Goal: Task Accomplishment & Management: Manage account settings

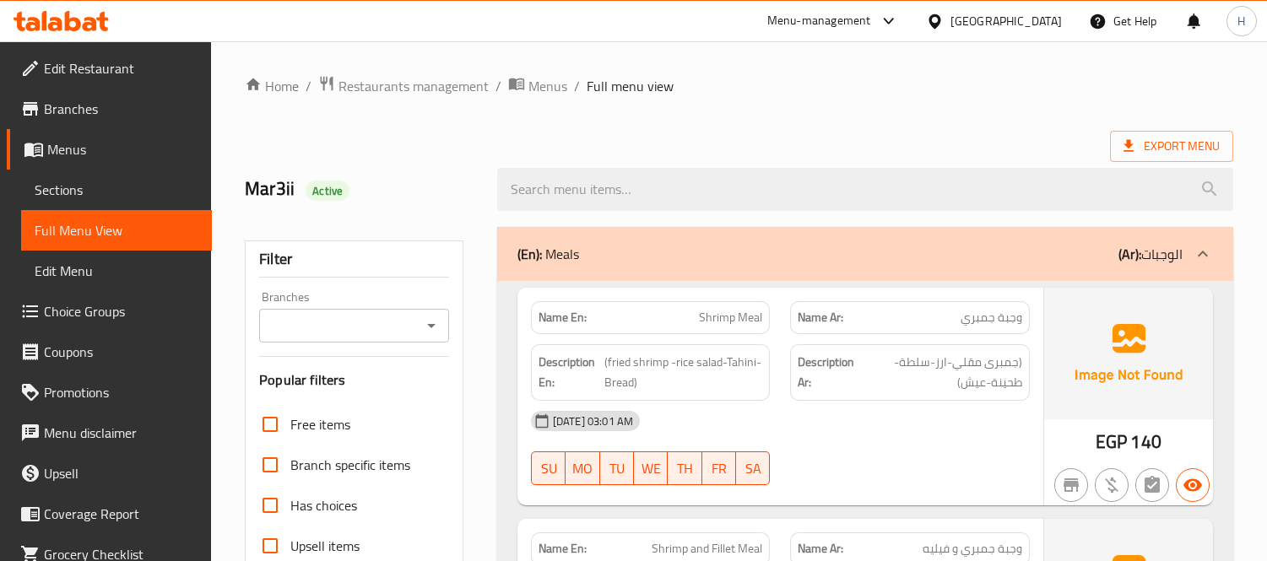
click at [153, 178] on link "Sections" at bounding box center [116, 190] width 191 height 41
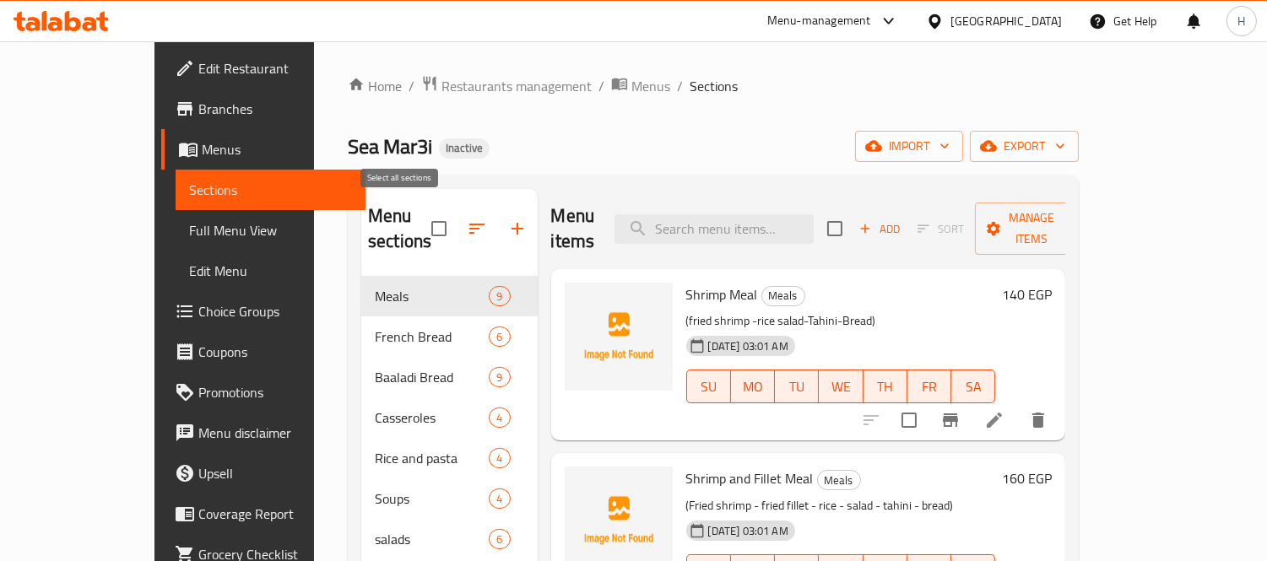
click at [421, 218] on input "checkbox" at bounding box center [438, 228] width 35 height 35
checkbox input "true"
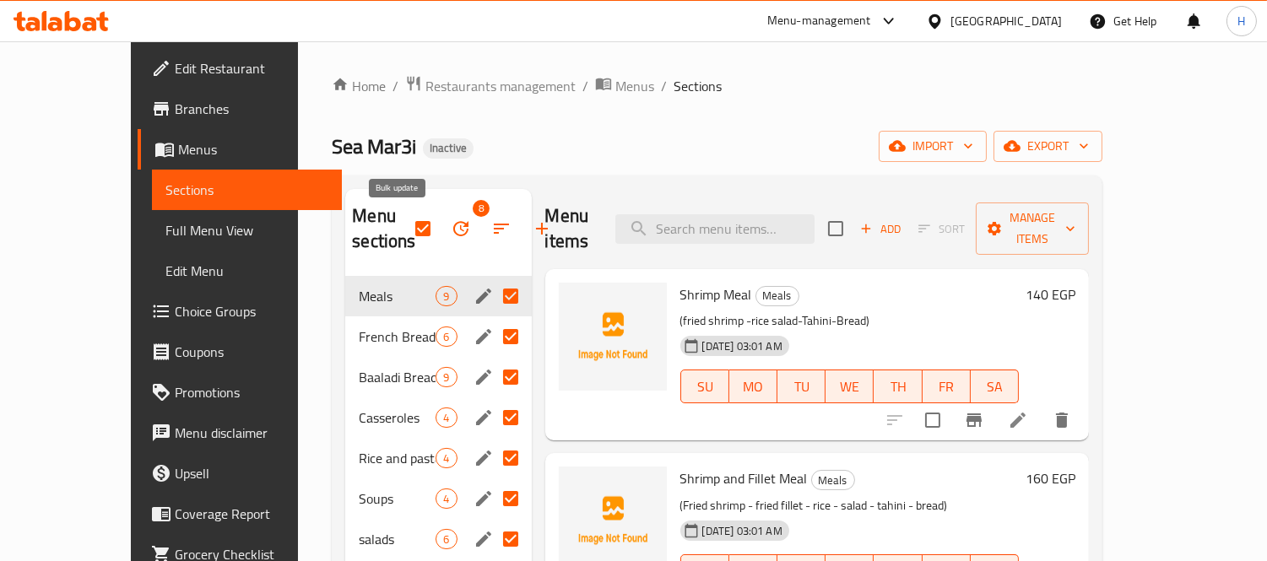
click at [451, 232] on icon "button" at bounding box center [461, 229] width 20 height 20
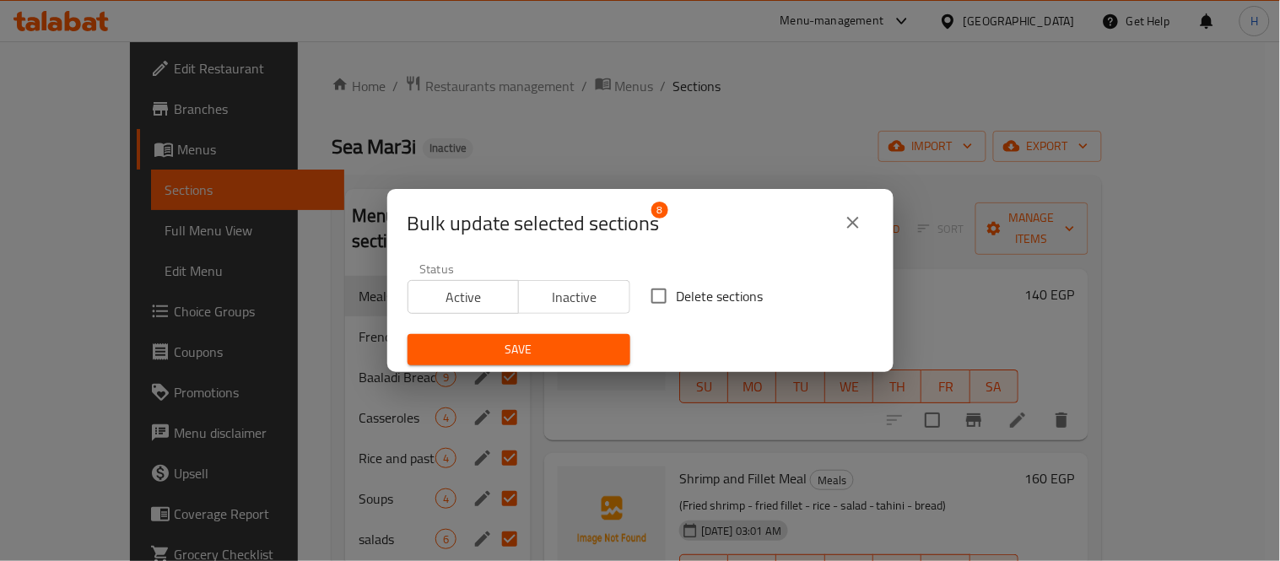
click at [653, 293] on input "Delete sections" at bounding box center [658, 296] width 35 height 35
checkbox input "true"
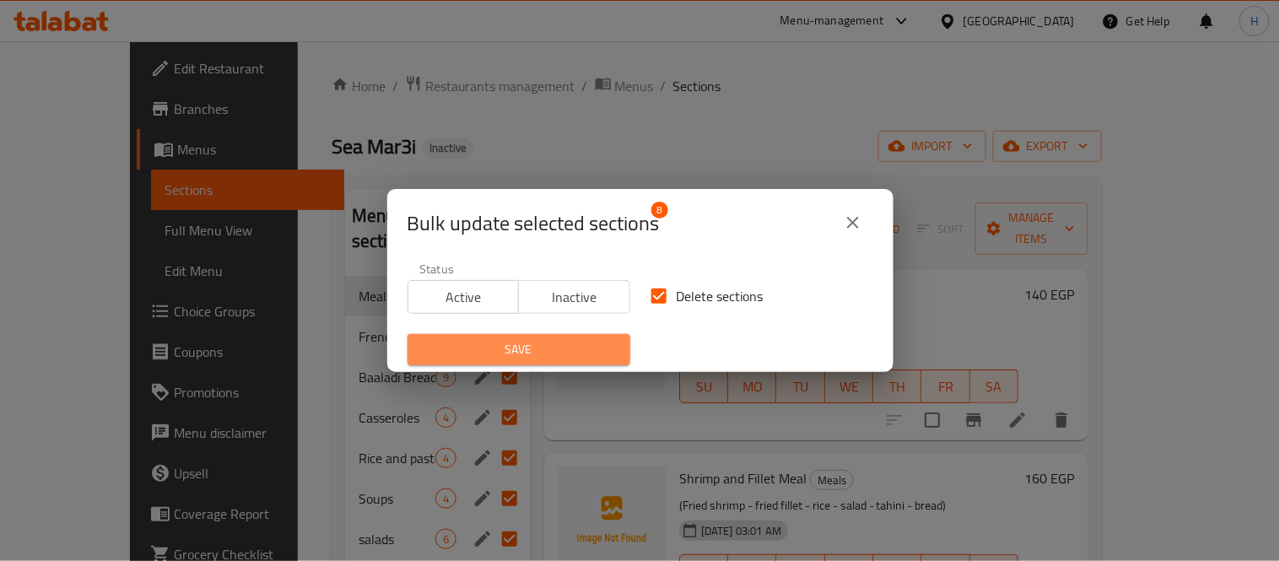
click at [582, 353] on span "Save" at bounding box center [519, 349] width 196 height 21
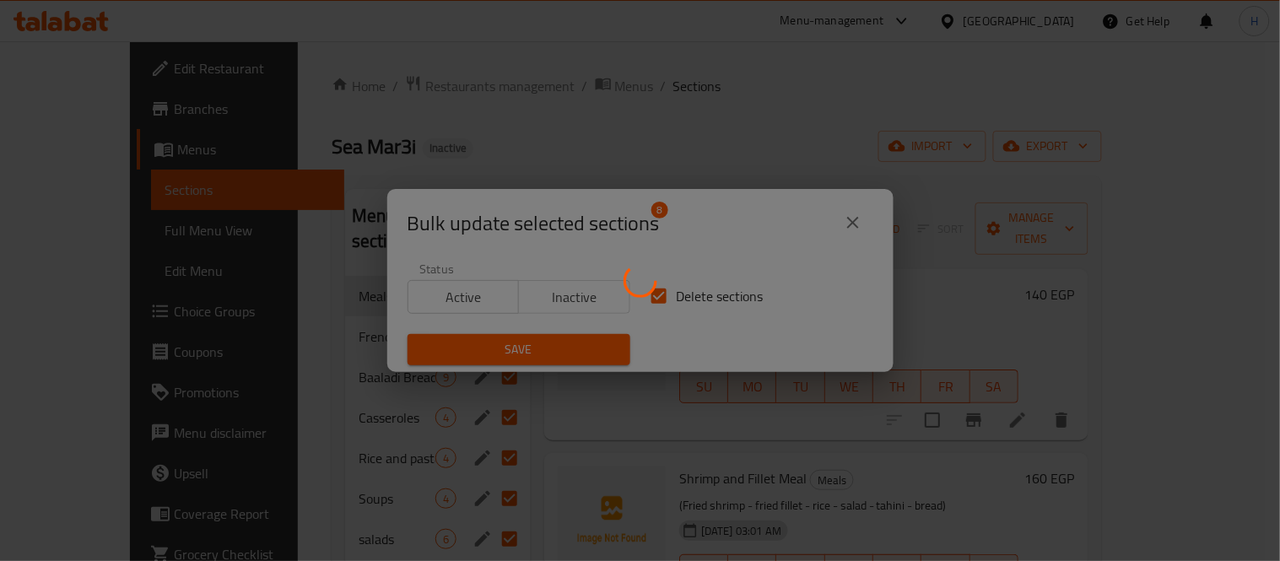
checkbox input "false"
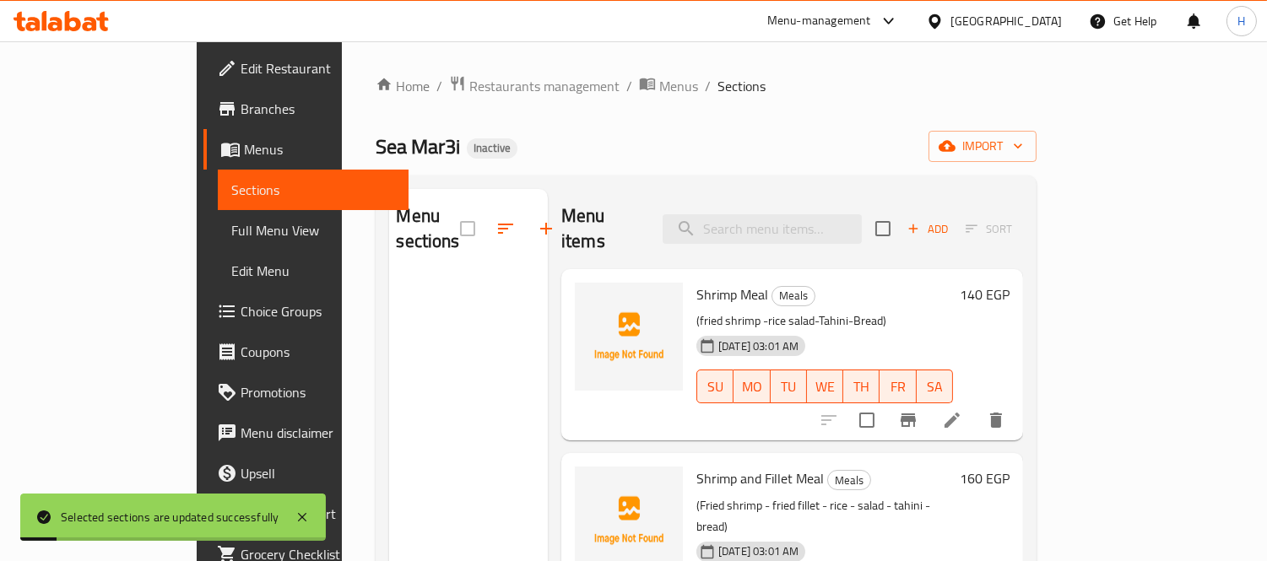
click at [1036, 164] on div "Home / Restaurants management / Menus / Sections Sea Mar3i Inactive import Menu…" at bounding box center [706, 419] width 661 height 689
click at [1036, 120] on div "Home / Restaurants management / Menus / Sections Sea Mar3i Inactive import Menu…" at bounding box center [706, 419] width 661 height 689
click at [1036, 133] on button "import" at bounding box center [982, 146] width 108 height 31
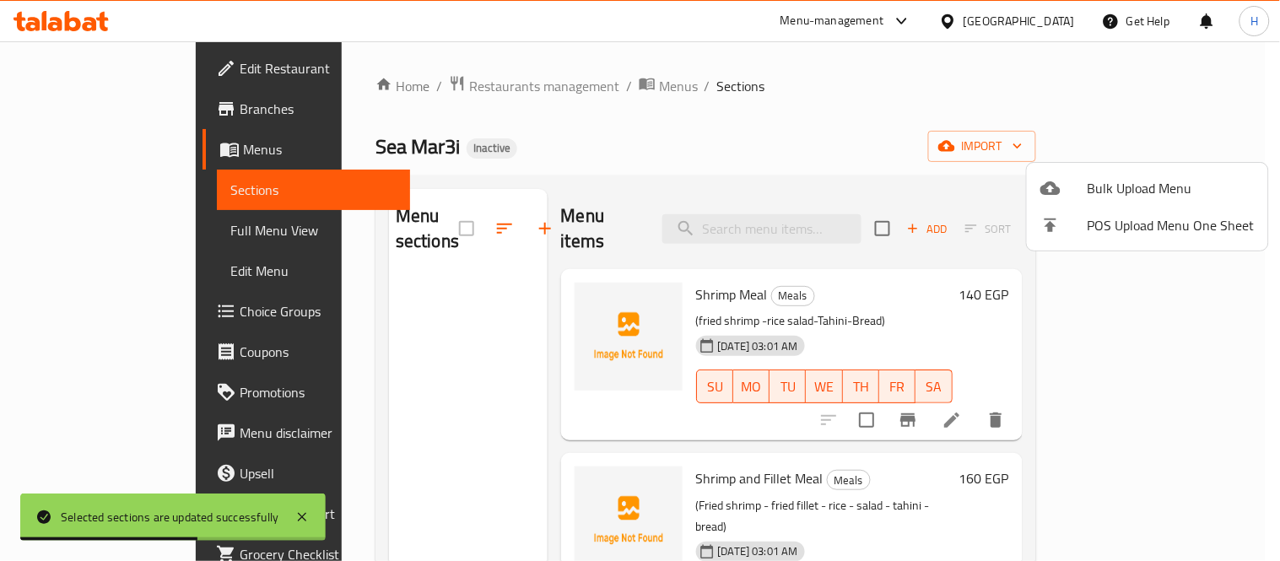
click at [1127, 182] on span "Bulk Upload Menu" at bounding box center [1171, 188] width 167 height 20
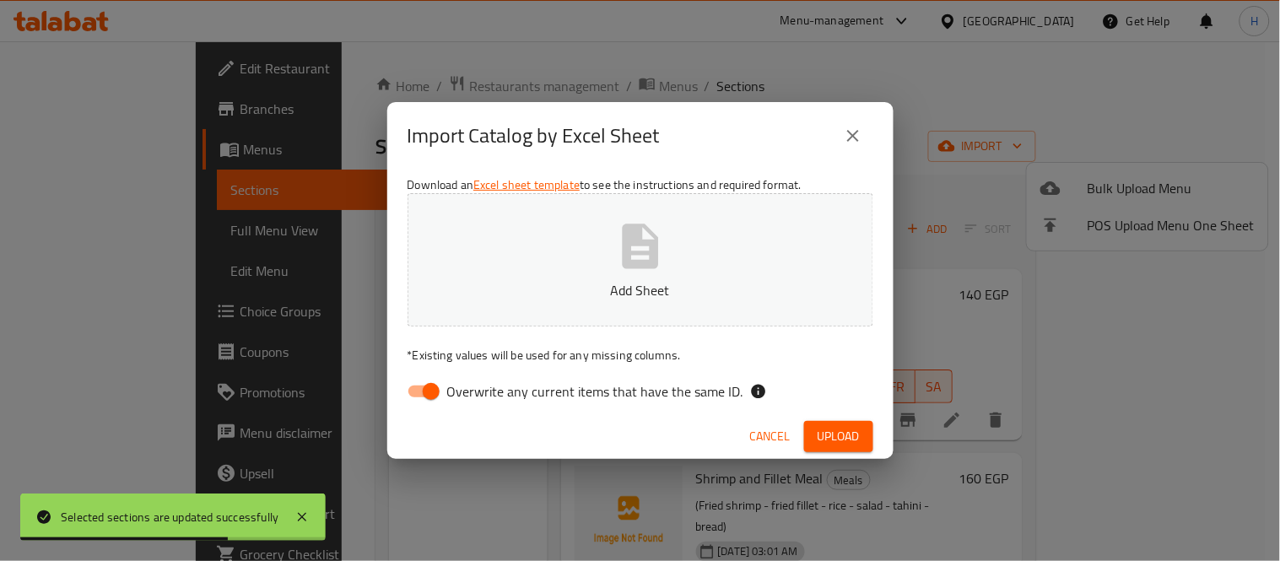
click at [414, 383] on input "Overwrite any current items that have the same ID." at bounding box center [431, 392] width 96 height 32
checkbox input "false"
click at [653, 183] on div "Download an Excel sheet template to see the instructions and required format. A…" at bounding box center [640, 292] width 506 height 245
click at [645, 230] on icon "button" at bounding box center [640, 246] width 36 height 45
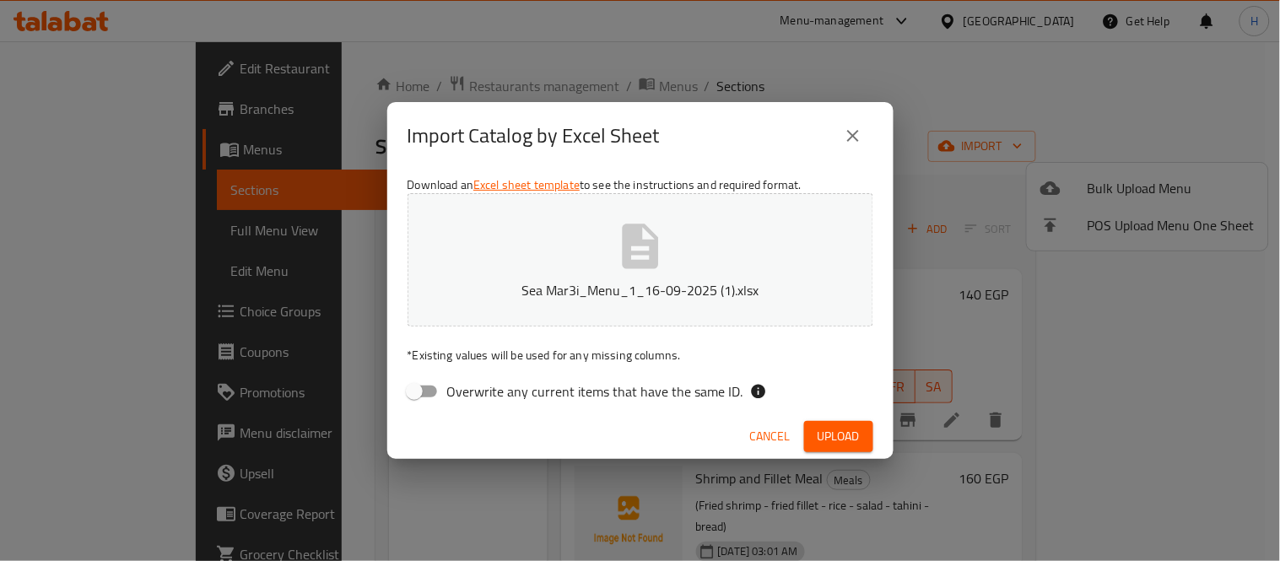
click at [825, 429] on span "Upload" at bounding box center [839, 436] width 42 height 21
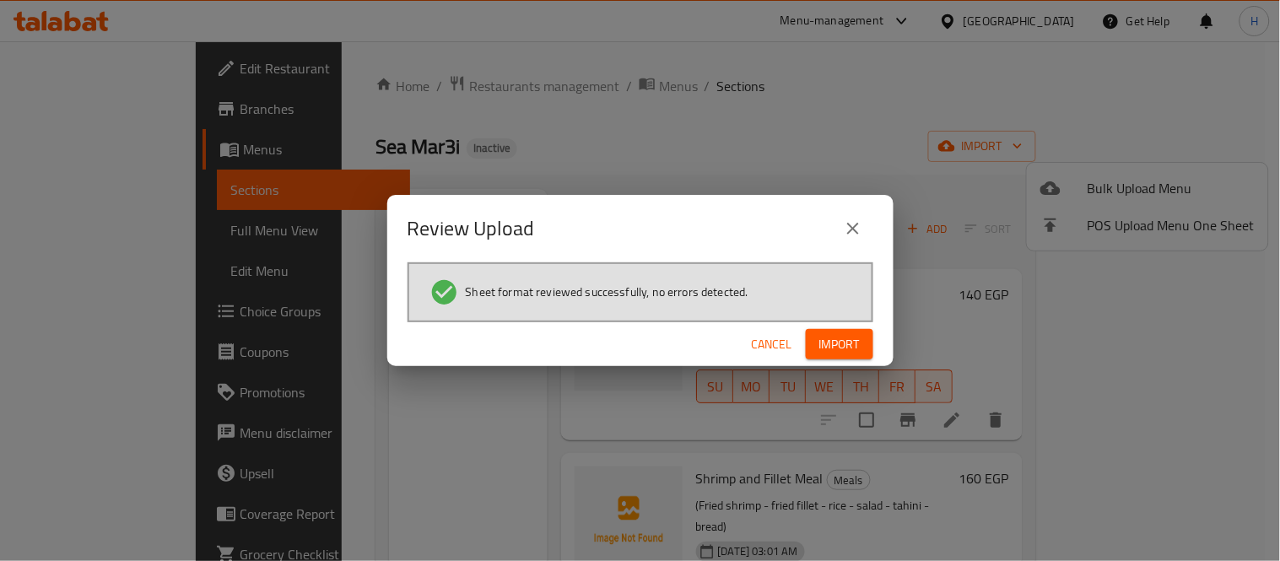
click at [852, 348] on span "Import" at bounding box center [839, 344] width 41 height 21
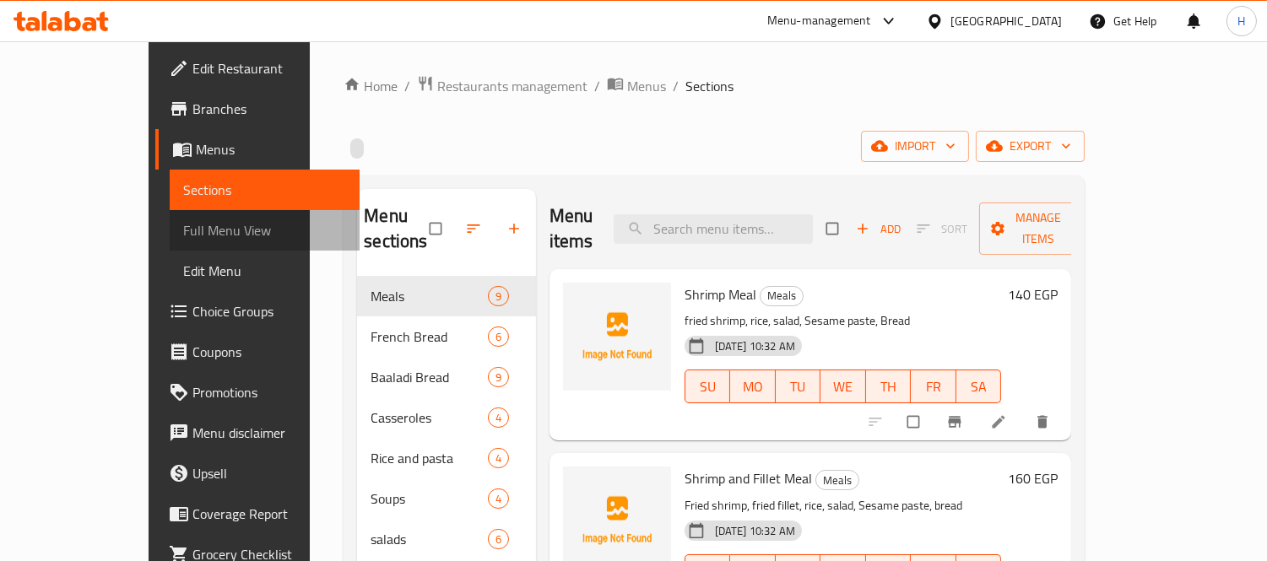
click at [183, 237] on span "Full Menu View" at bounding box center [265, 230] width 164 height 20
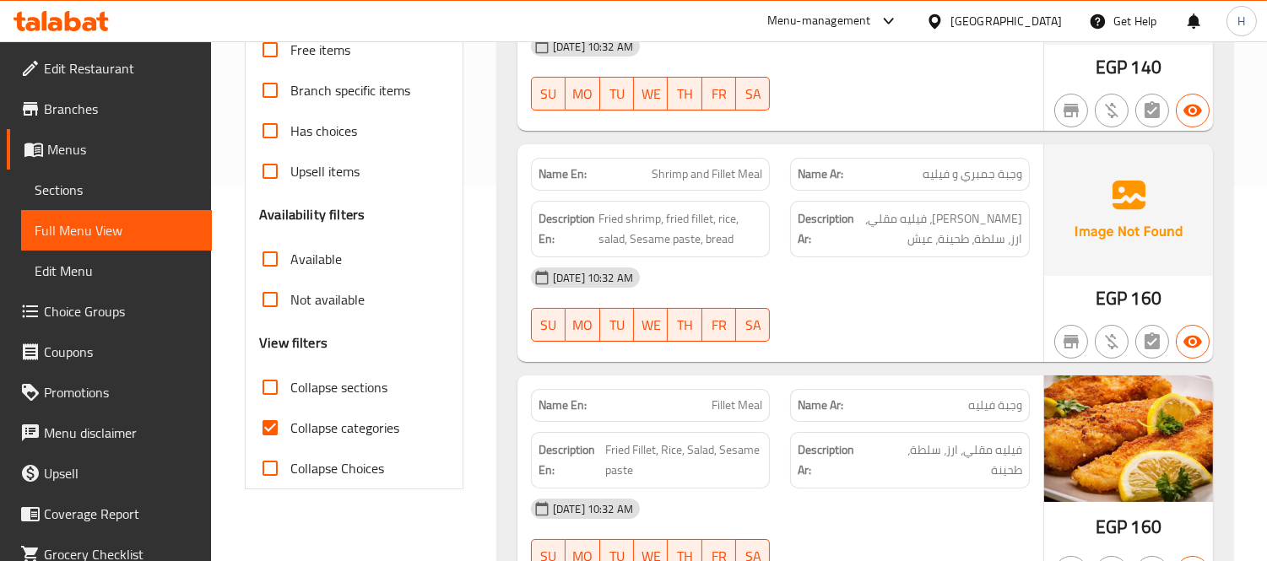
scroll to position [468, 0]
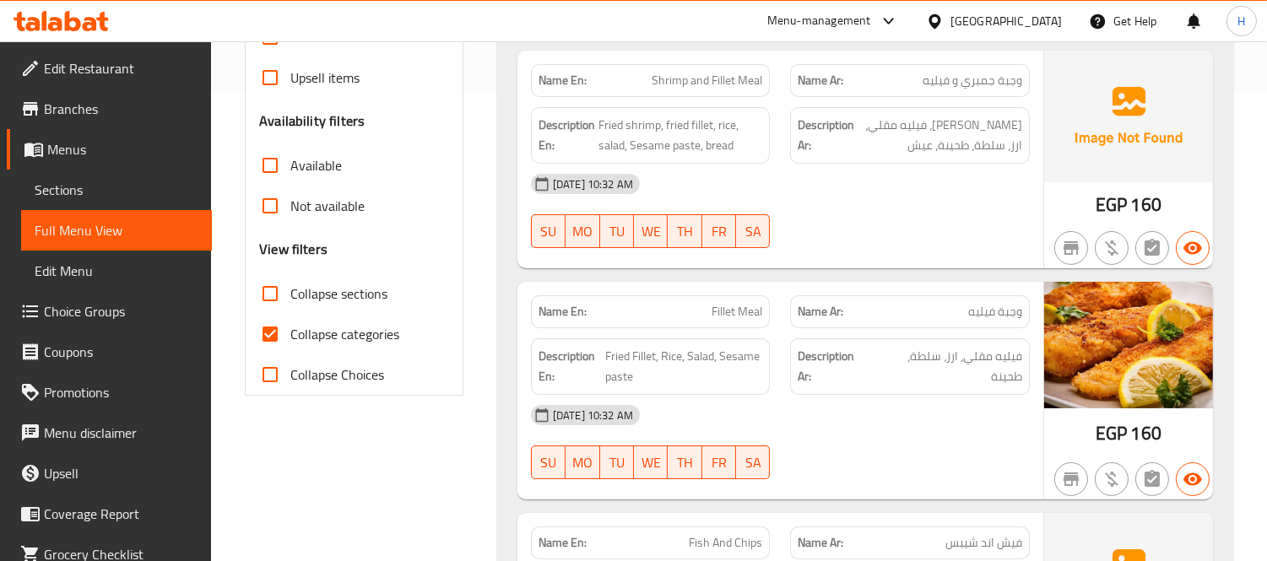
click at [317, 299] on span "Collapse sections" at bounding box center [338, 294] width 97 height 20
click at [290, 299] on input "Collapse sections" at bounding box center [270, 293] width 41 height 41
checkbox input "true"
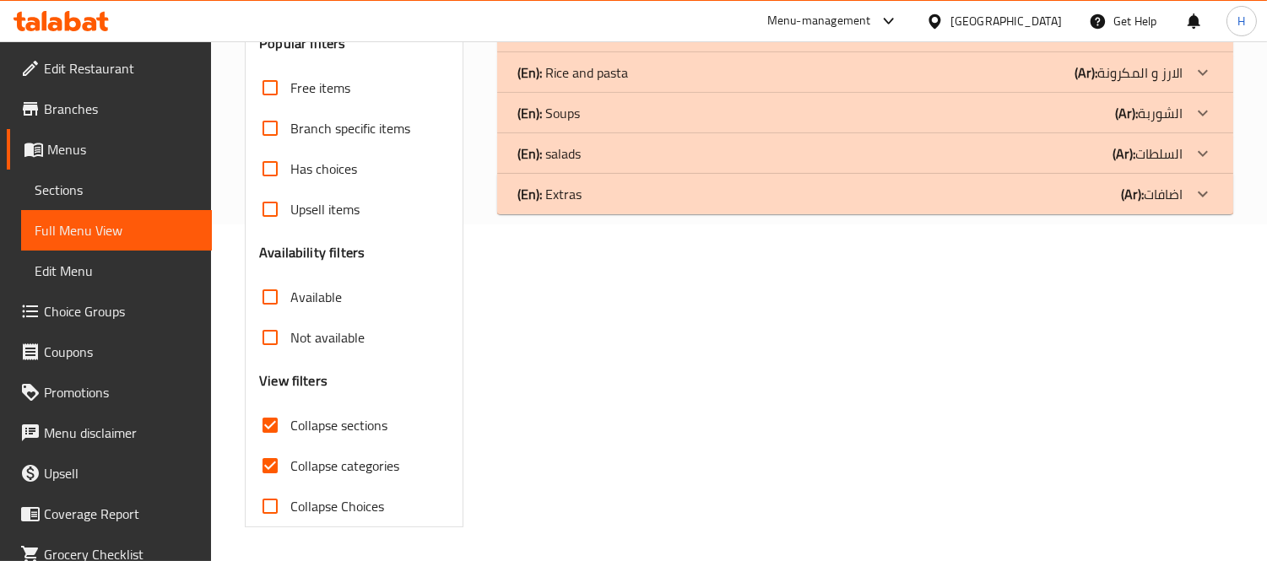
scroll to position [336, 0]
click at [1177, 207] on div "(En): Extras (Ar): اضافات" at bounding box center [865, 195] width 736 height 41
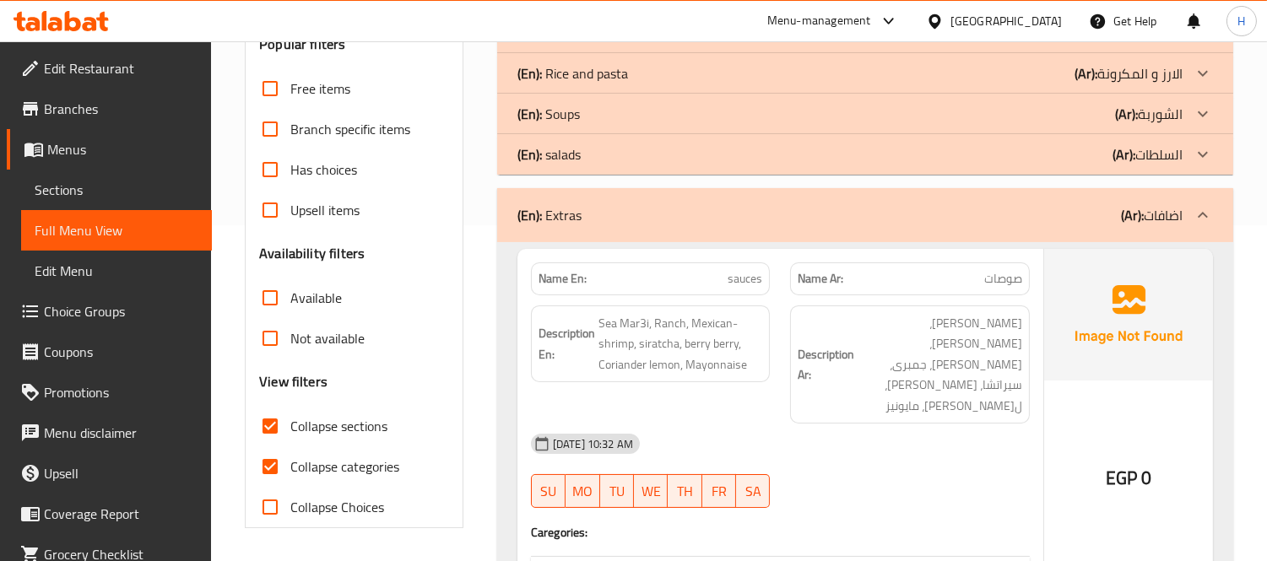
scroll to position [524, 0]
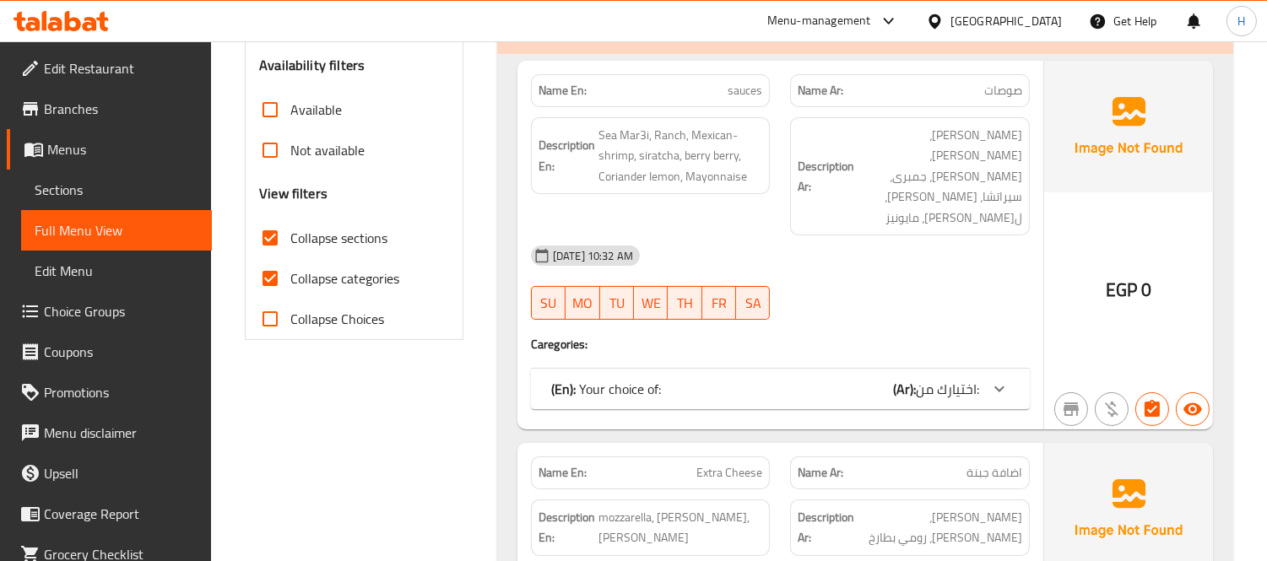
click at [1145, 309] on div "EGP 0" at bounding box center [1128, 245] width 169 height 369
click at [296, 277] on span "Collapse categories" at bounding box center [344, 278] width 109 height 20
click at [290, 277] on input "Collapse categories" at bounding box center [270, 278] width 41 height 41
checkbox input "false"
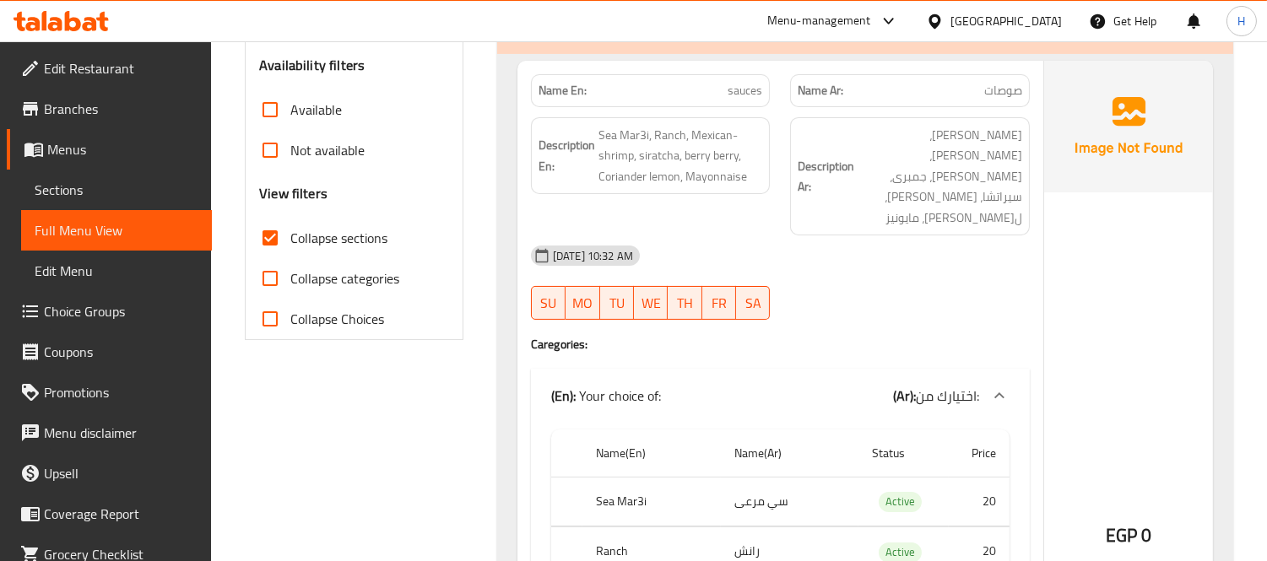
click at [1192, 262] on div "EGP 0" at bounding box center [1128, 490] width 169 height 859
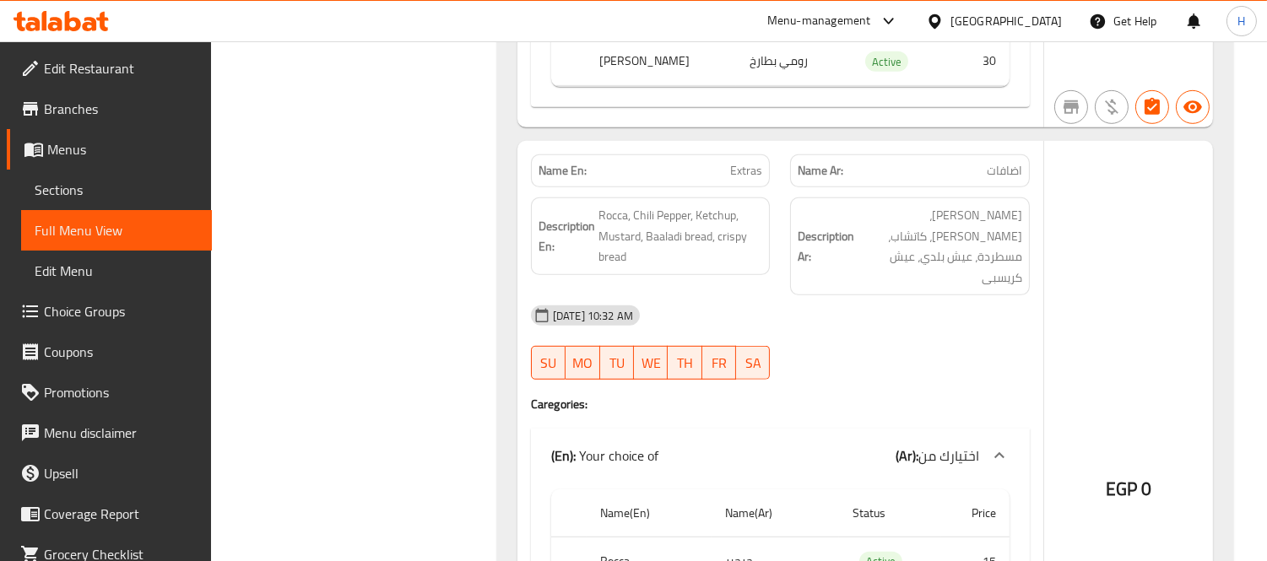
scroll to position [2024, 0]
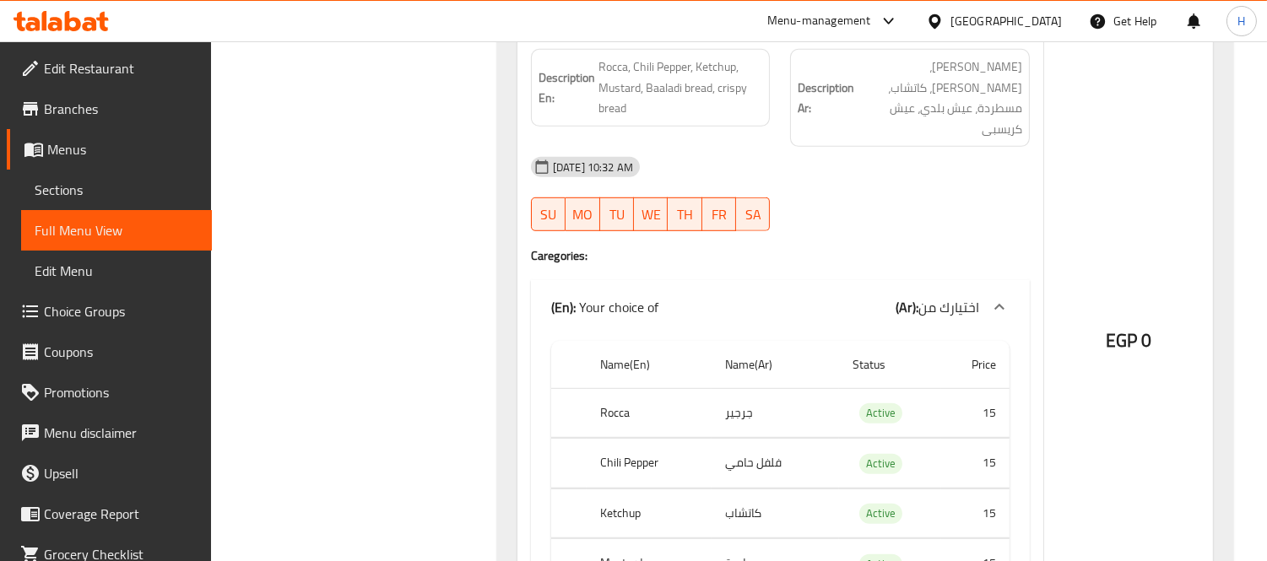
click at [1134, 386] on div "EGP 0" at bounding box center [1128, 361] width 169 height 738
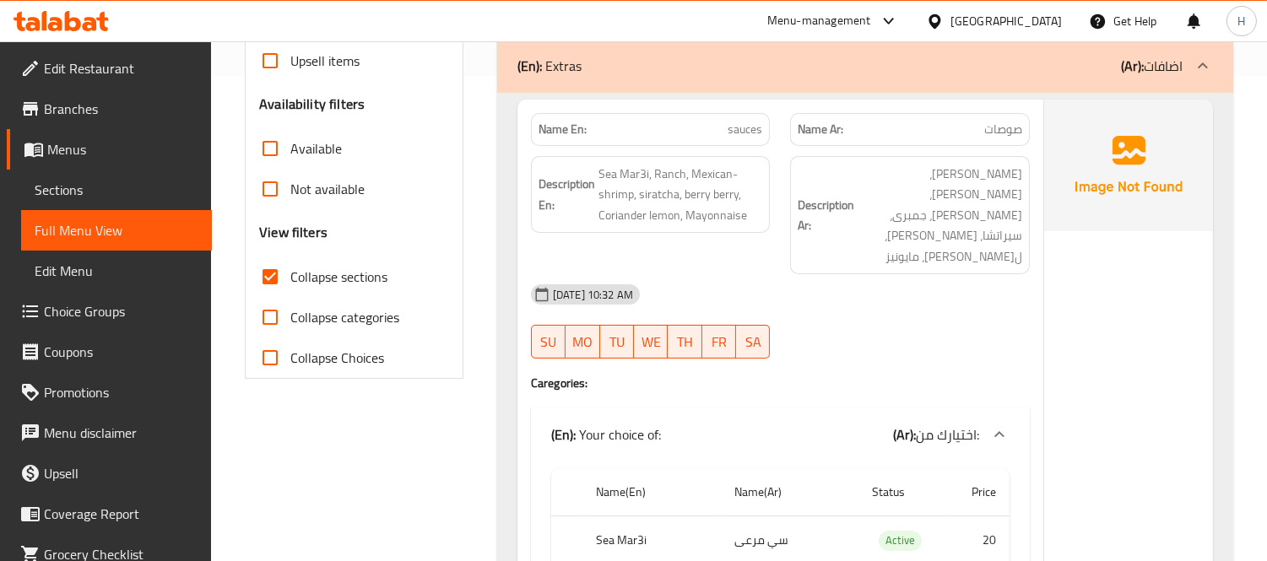
scroll to position [322, 0]
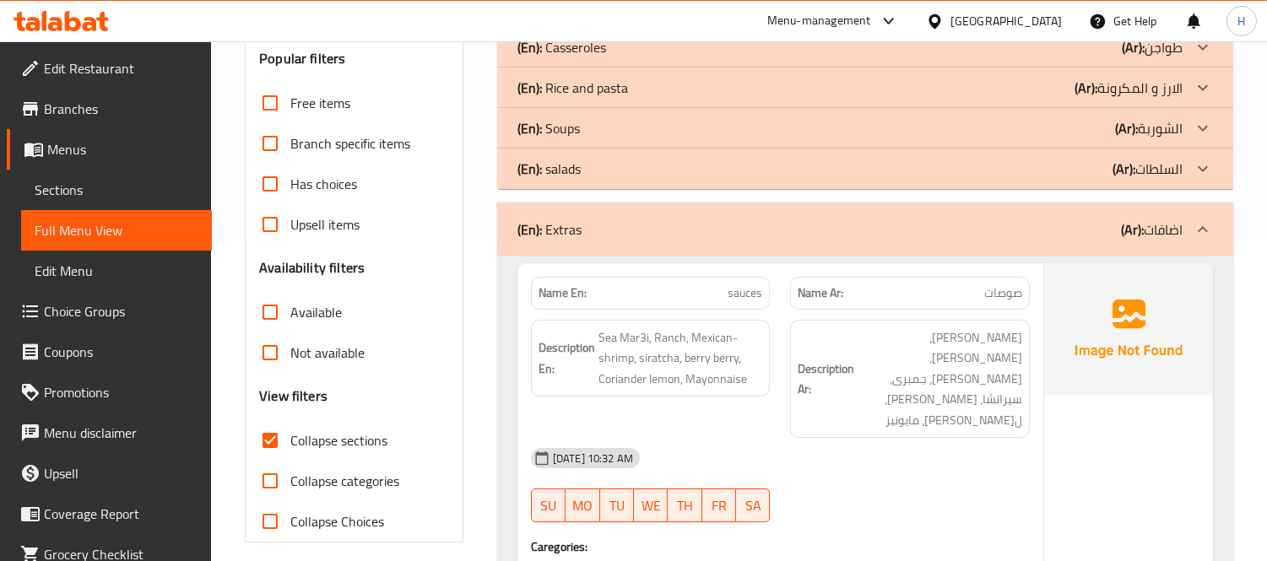
click at [808, 231] on div "(En): Extras (Ar): اضافات" at bounding box center [849, 229] width 665 height 20
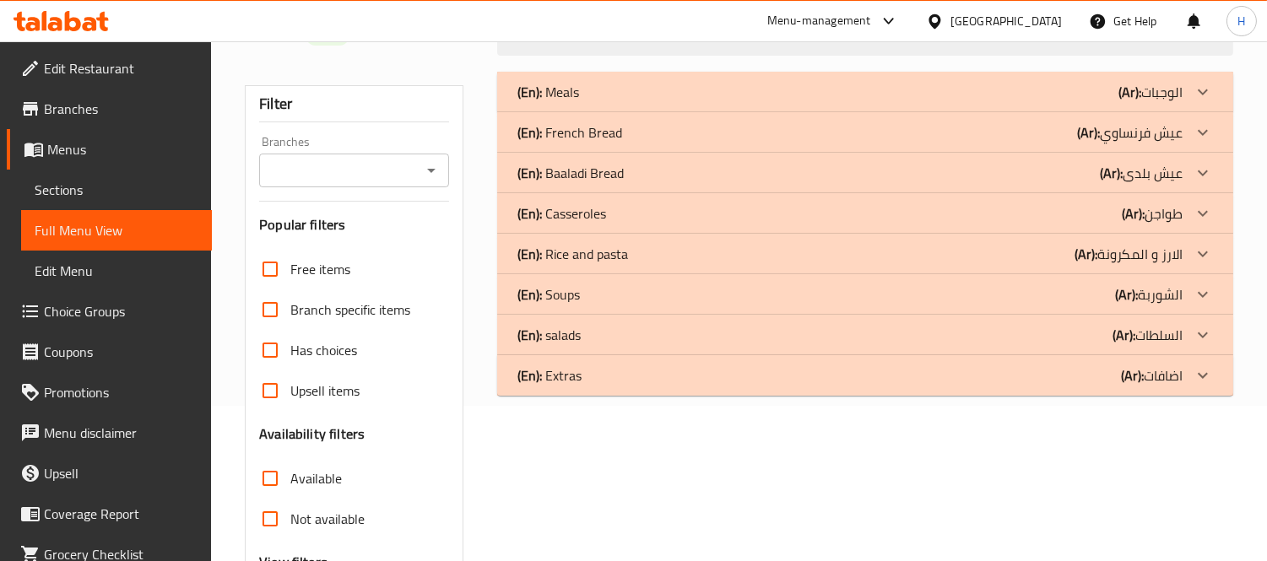
scroll to position [0, 0]
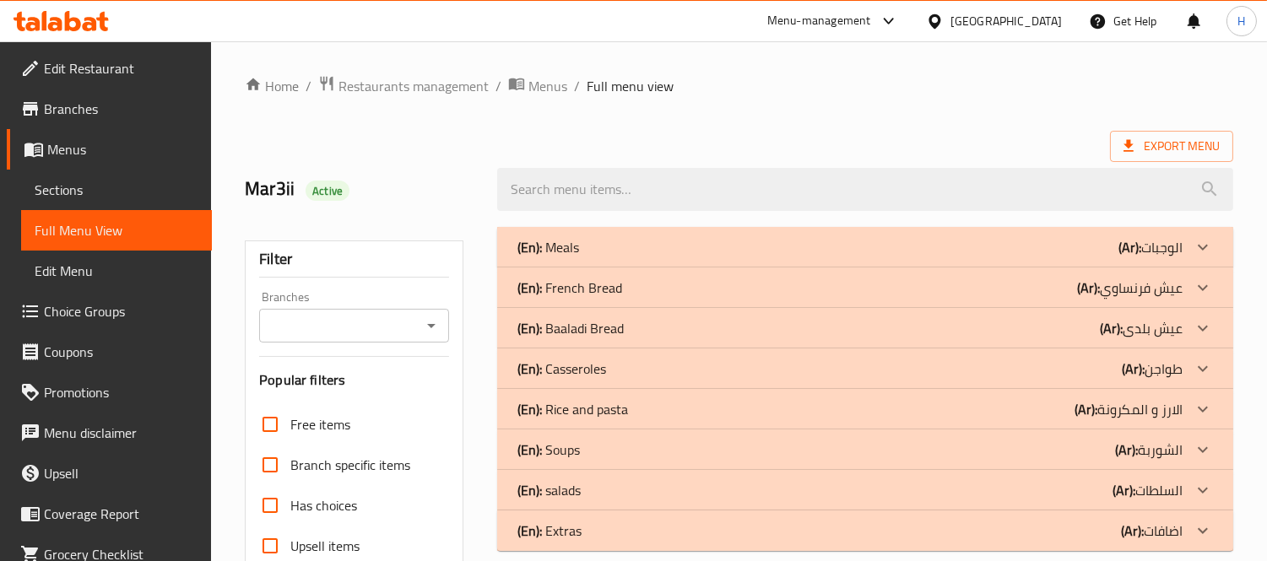
click at [1004, 237] on div "(En): Meals (Ar): الوجبات" at bounding box center [849, 247] width 665 height 20
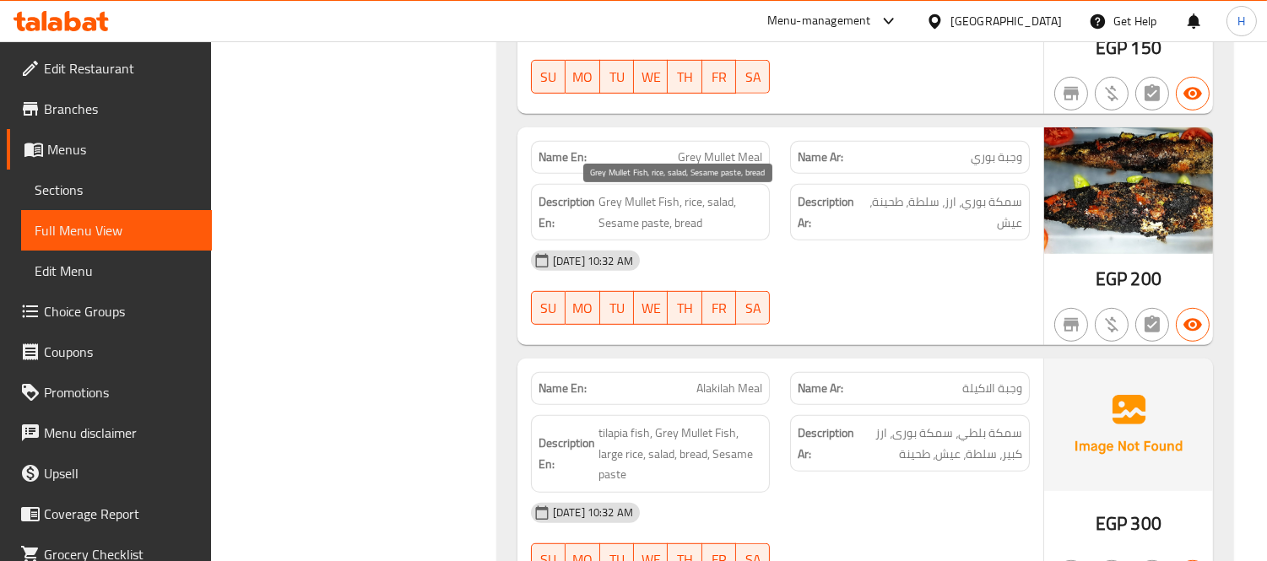
scroll to position [1875, 0]
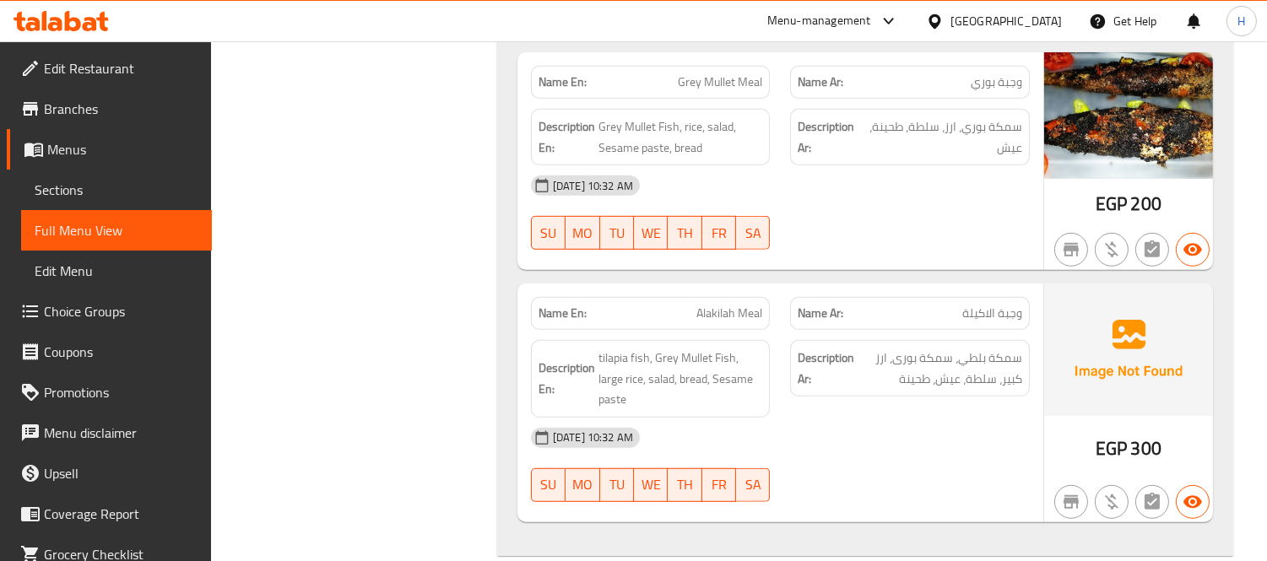
click at [958, 214] on div "16-09-2025 10:32 AM SU MO TU WE TH FR SA" at bounding box center [780, 212] width 519 height 95
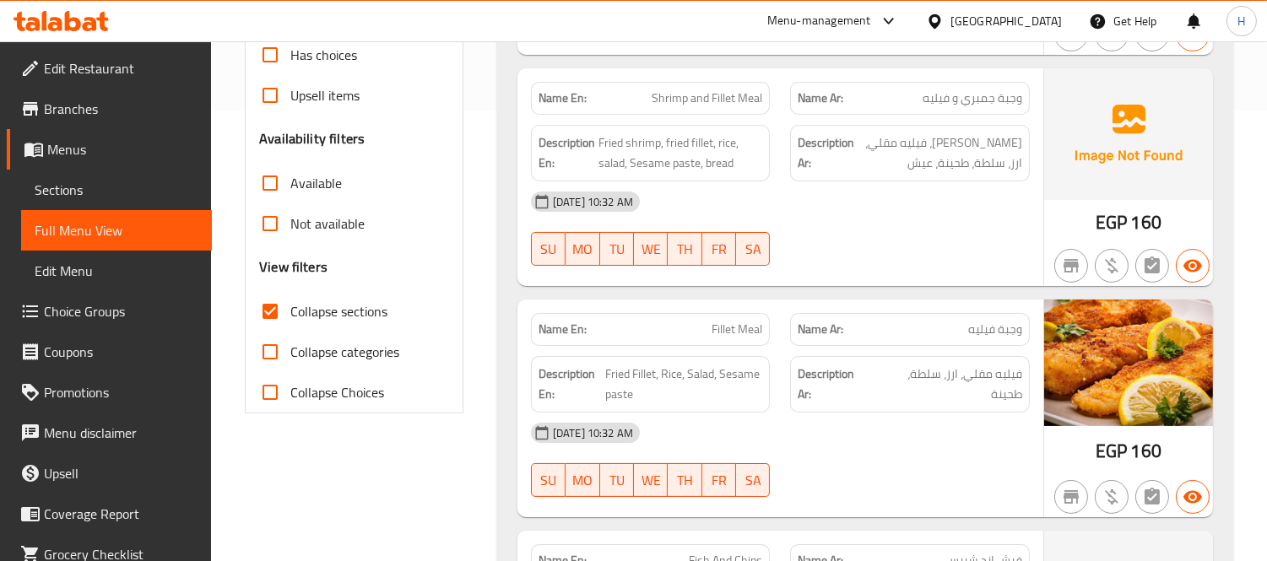
scroll to position [187, 0]
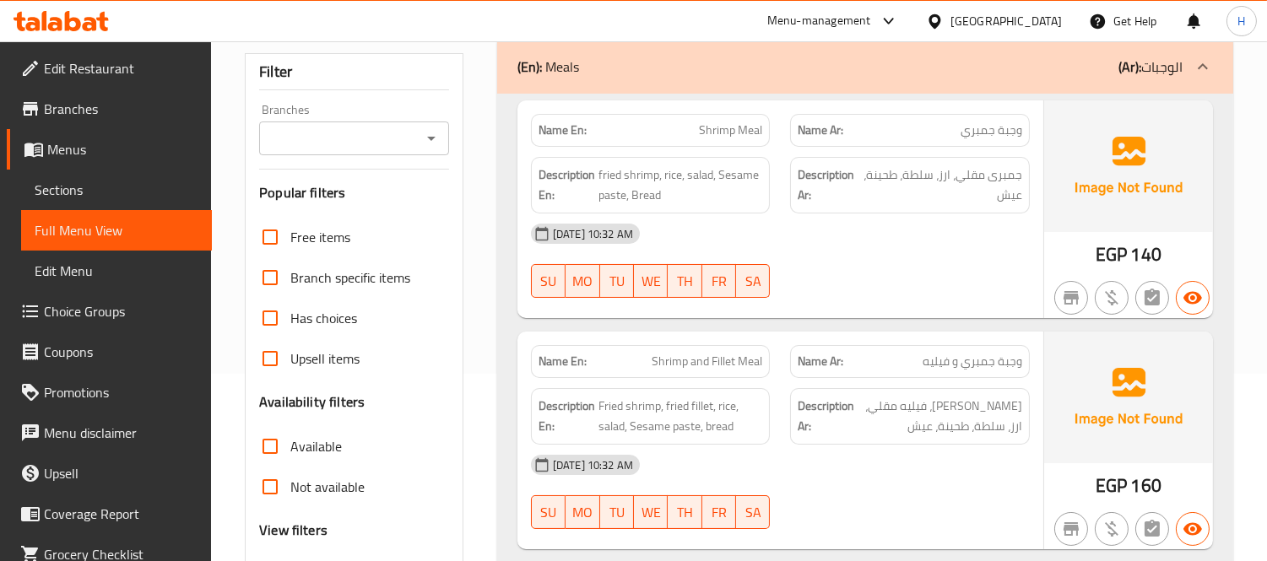
click at [119, 195] on span "Sections" at bounding box center [117, 190] width 164 height 20
